Goal: Information Seeking & Learning: Compare options

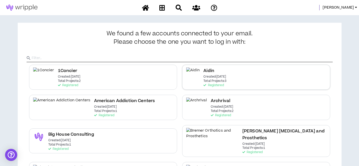
click at [206, 70] on h2 "Aidin" at bounding box center [208, 71] width 11 height 7
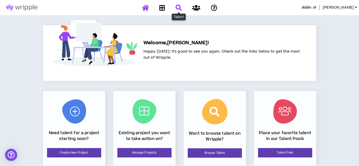
click at [176, 8] on icon at bounding box center [178, 8] width 6 height 6
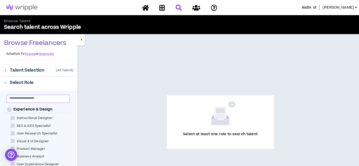
click at [28, 99] on input "text" at bounding box center [36, 98] width 53 height 4
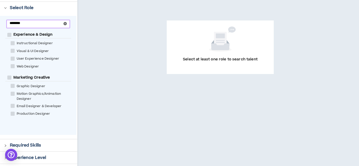
scroll to position [76, 0]
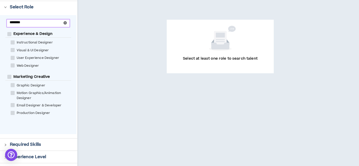
type input "********"
click at [13, 85] on span at bounding box center [13, 85] width 4 height 4
checkbox Designer "****"
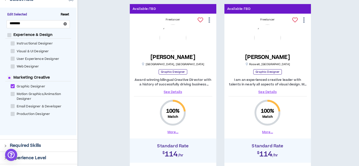
scroll to position [102, 0]
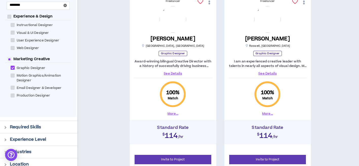
click at [13, 95] on span at bounding box center [13, 96] width 4 height 4
checkbox Designer "****"
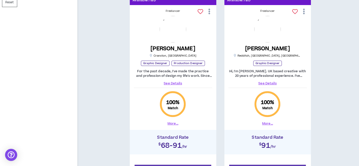
scroll to position [305, 0]
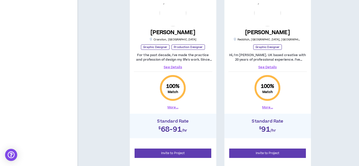
click at [170, 68] on link "See Details" at bounding box center [173, 67] width 78 height 5
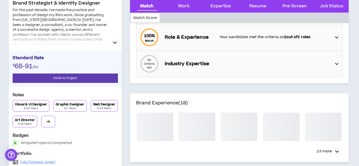
scroll to position [93, 0]
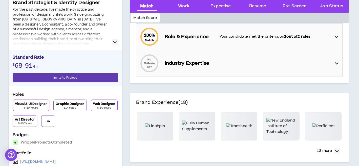
click at [49, 117] on button "+ 4" at bounding box center [48, 121] width 14 height 12
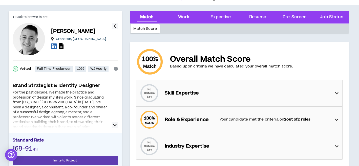
scroll to position [0, 0]
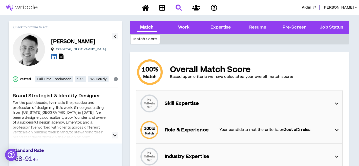
click at [33, 25] on span "Back to browse talent" at bounding box center [31, 27] width 32 height 5
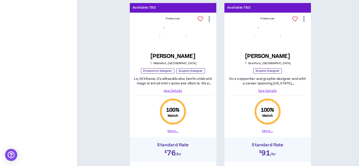
scroll to position [480, 0]
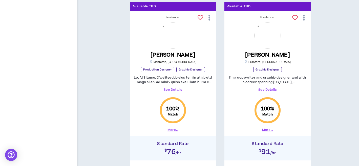
click at [166, 89] on link "See Details" at bounding box center [173, 89] width 78 height 5
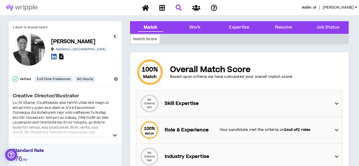
click at [112, 135] on button "button" at bounding box center [115, 136] width 6 height 6
click at [115, 136] on icon "button" at bounding box center [115, 136] width 4 height 6
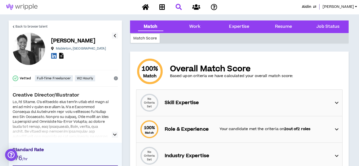
scroll to position [3, 0]
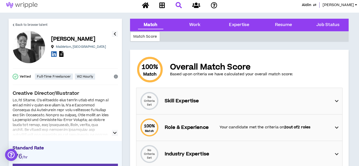
click at [117, 131] on button "button" at bounding box center [115, 133] width 6 height 6
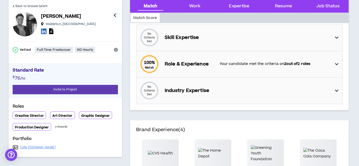
scroll to position [0, 0]
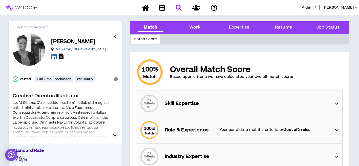
click at [28, 27] on span "Back to browse talent" at bounding box center [31, 27] width 32 height 5
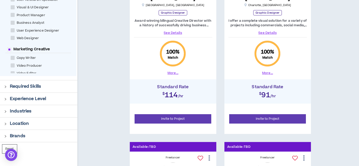
scroll to position [143, 0]
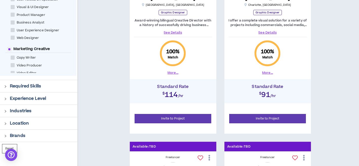
click at [8, 86] on div at bounding box center [7, 86] width 6 height 6
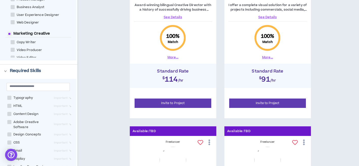
scroll to position [158, 0]
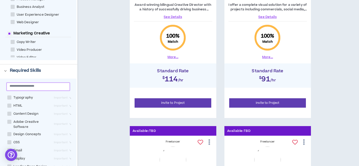
click at [30, 88] on input "text" at bounding box center [36, 86] width 53 height 4
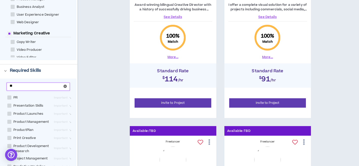
type input "*"
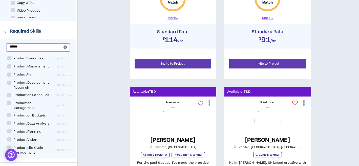
scroll to position [198, 0]
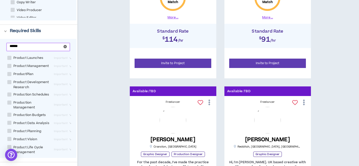
drag, startPoint x: 26, startPoint y: 48, endPoint x: 4, endPoint y: 49, distance: 22.0
click at [4, 49] on div "****** Product Launches Important Product Management Important ProductPlan Impo…" at bounding box center [38, 98] width 76 height 119
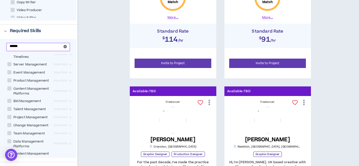
scroll to position [32, 0]
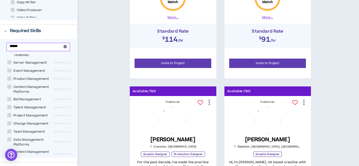
type input "******"
click at [10, 114] on span at bounding box center [9, 115] width 4 height 4
checkbox Management "****"
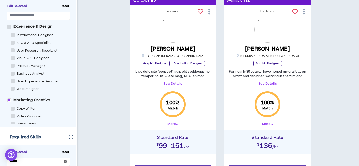
scroll to position [97, 0]
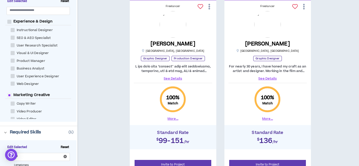
click at [266, 78] on link "See Details" at bounding box center [267, 78] width 78 height 5
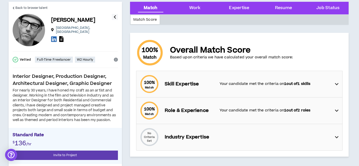
scroll to position [20, 0]
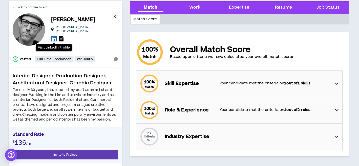
click at [53, 35] on icon at bounding box center [54, 38] width 6 height 6
click at [51, 36] on icon at bounding box center [54, 38] width 6 height 6
click at [62, 37] on icon at bounding box center [61, 39] width 4 height 6
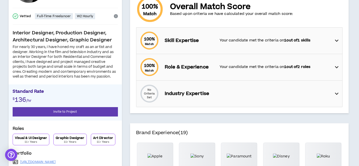
scroll to position [0, 0]
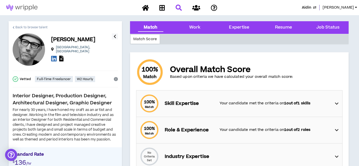
click at [24, 27] on span "Back to browse talent" at bounding box center [31, 27] width 32 height 5
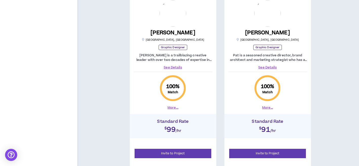
scroll to position [701, 0]
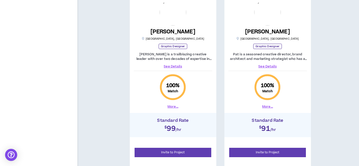
click at [168, 67] on link "See Details" at bounding box center [173, 66] width 78 height 5
